Goal: Task Accomplishment & Management: Manage account settings

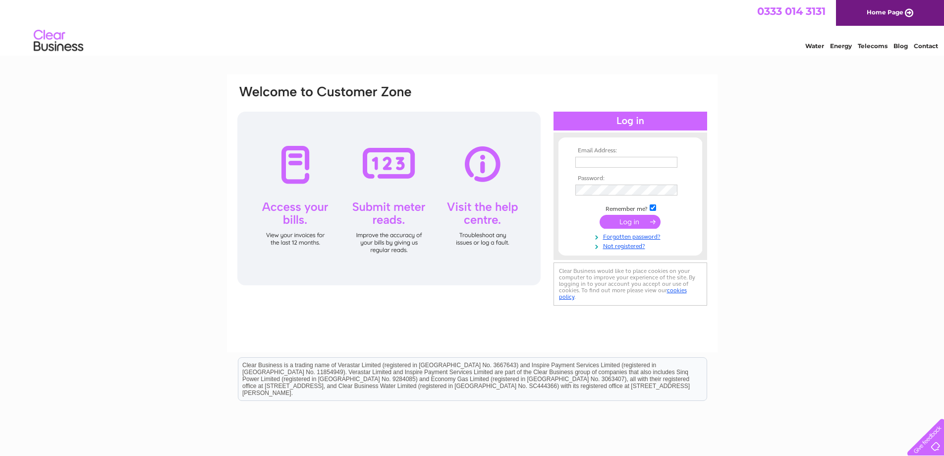
type input "[EMAIL_ADDRESS][PERSON_NAME][PERSON_NAME][DOMAIN_NAME]"
click at [631, 222] on input "submit" at bounding box center [630, 222] width 61 height 14
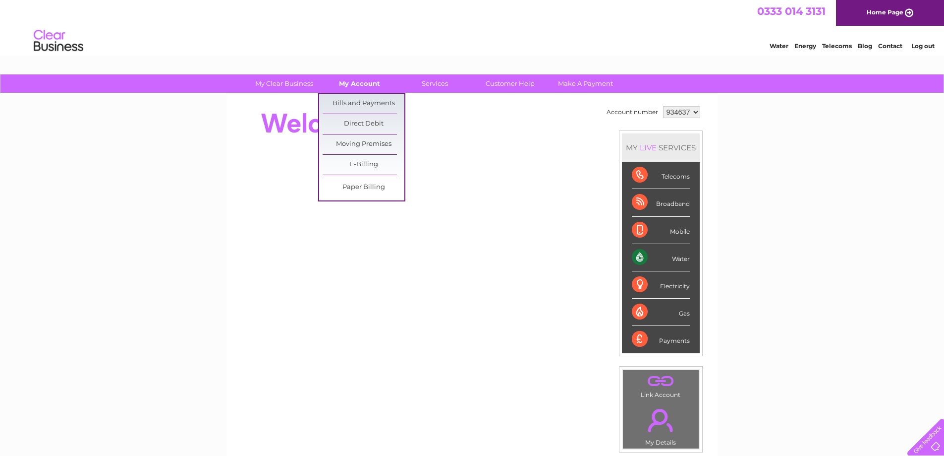
click at [367, 83] on link "My Account" at bounding box center [360, 83] width 82 height 18
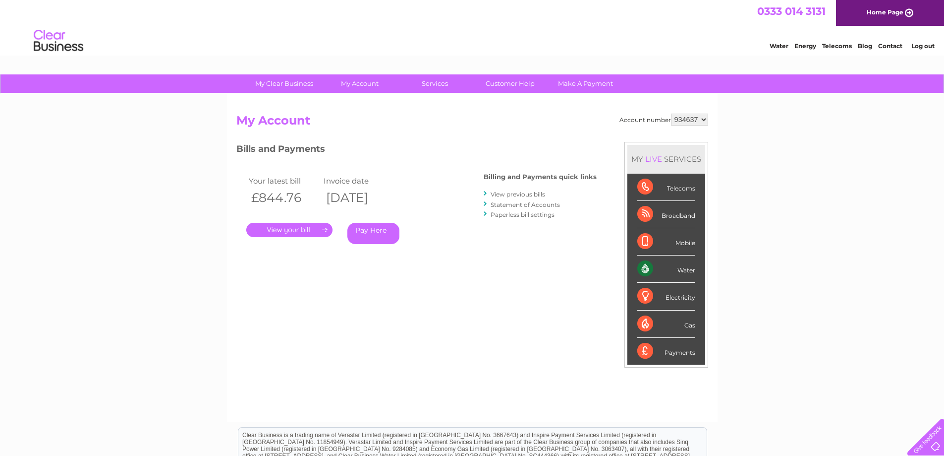
click at [515, 203] on link "Statement of Accounts" at bounding box center [525, 204] width 69 height 7
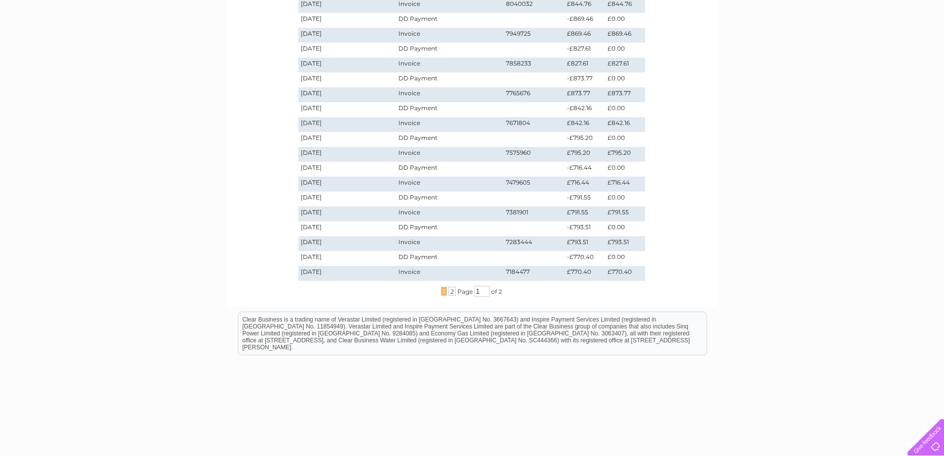
scroll to position [50, 0]
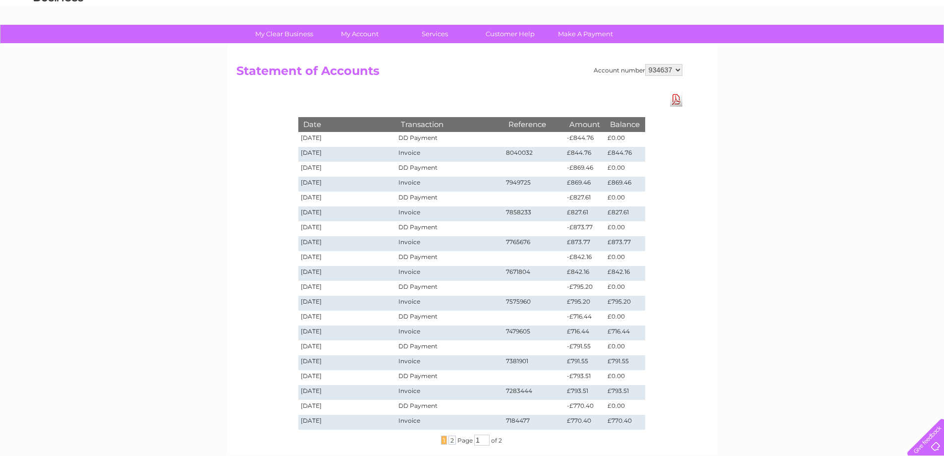
click at [679, 69] on select "934637" at bounding box center [663, 70] width 37 height 12
drag, startPoint x: 674, startPoint y: 68, endPoint x: 650, endPoint y: 70, distance: 23.9
click at [650, 70] on select "934637" at bounding box center [663, 70] width 37 height 12
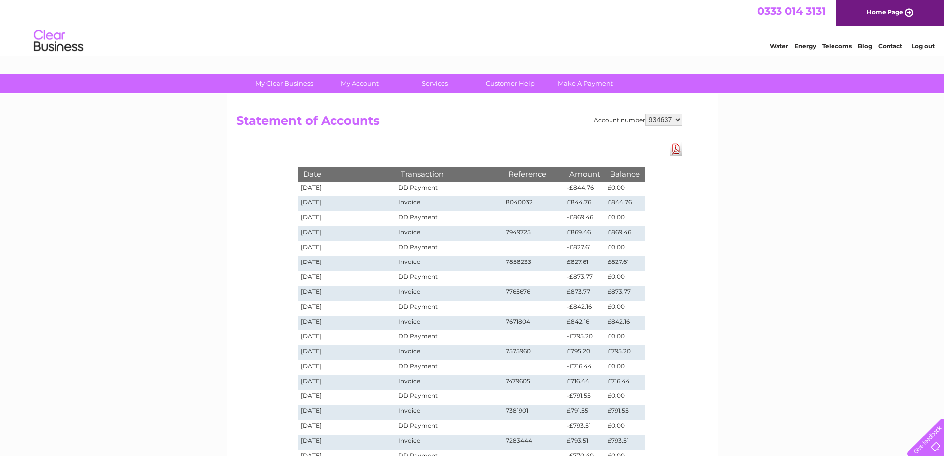
click at [847, 211] on div "My Clear Business Login Details My Details My Preferences Link Account My Accou…" at bounding box center [472, 374] width 944 height 600
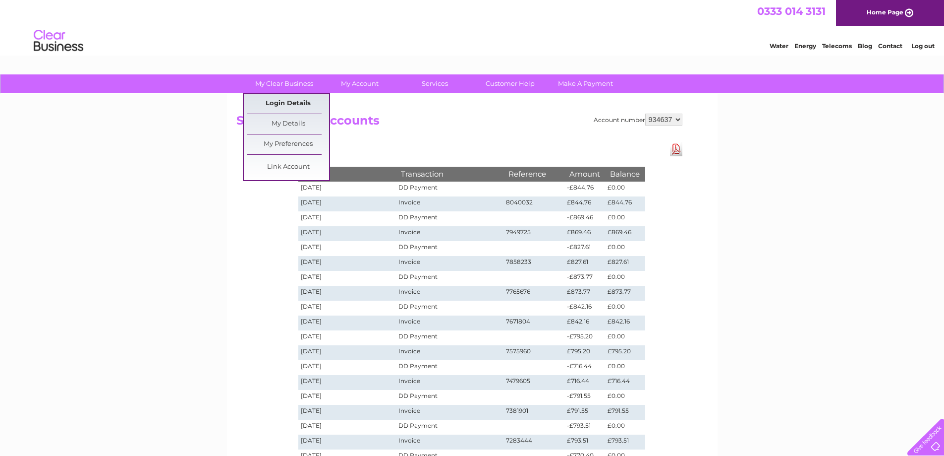
click at [284, 106] on link "Login Details" at bounding box center [288, 104] width 82 height 20
